Goal: Find specific page/section: Locate item on page

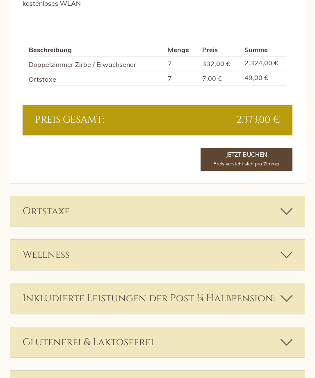
scroll to position [1737, 0]
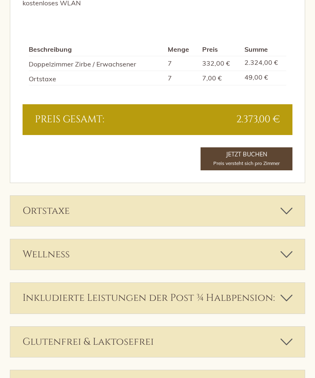
click at [284, 248] on icon at bounding box center [287, 255] width 12 height 14
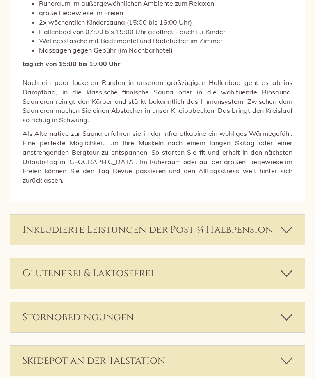
click at [285, 223] on icon at bounding box center [287, 230] width 12 height 14
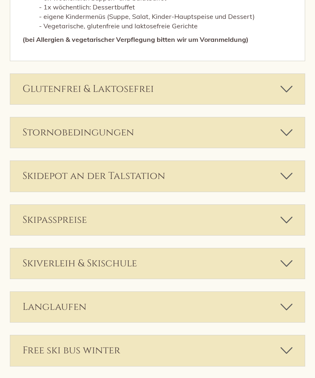
scroll to position [2778, 0]
click at [292, 161] on div "Skidepot an der Talstation" at bounding box center [157, 176] width 294 height 30
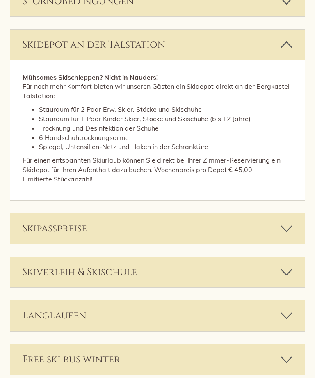
scroll to position [2915, 0]
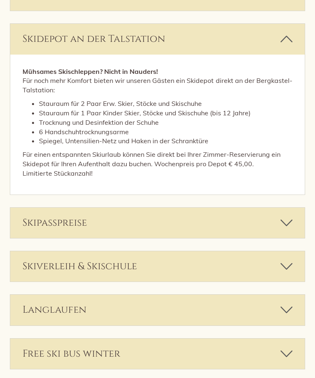
click at [285, 216] on icon at bounding box center [287, 223] width 12 height 14
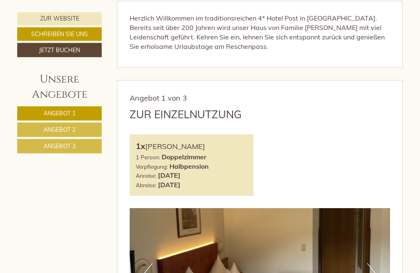
scroll to position [294, 0]
click at [315, 208] on img at bounding box center [260, 273] width 261 height 130
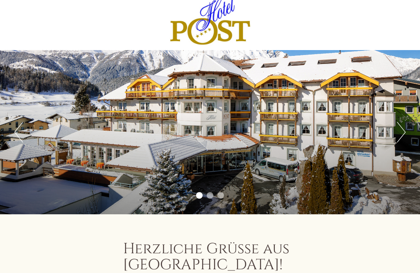
scroll to position [11, 0]
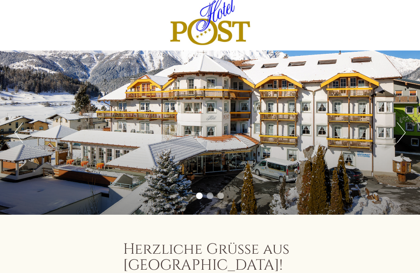
click at [397, 132] on button "Next" at bounding box center [401, 132] width 9 height 21
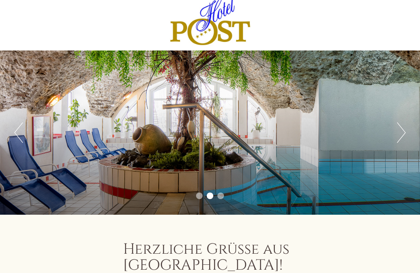
click at [403, 135] on button "Next" at bounding box center [401, 132] width 9 height 21
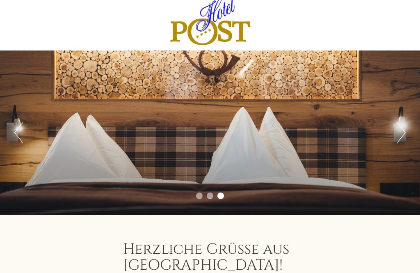
click at [404, 131] on button "Next" at bounding box center [401, 132] width 9 height 21
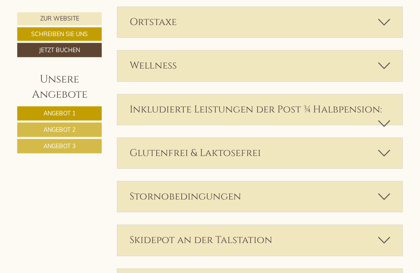
scroll to position [1875, 0]
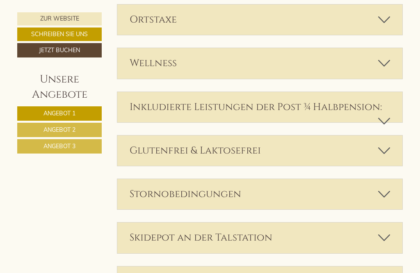
click at [389, 187] on icon at bounding box center [384, 194] width 12 height 14
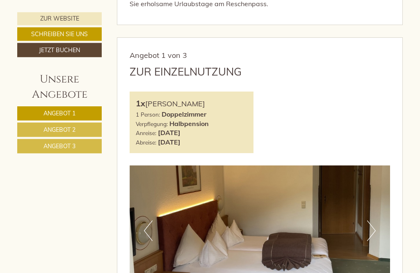
scroll to position [338, 0]
